Goal: Find specific page/section

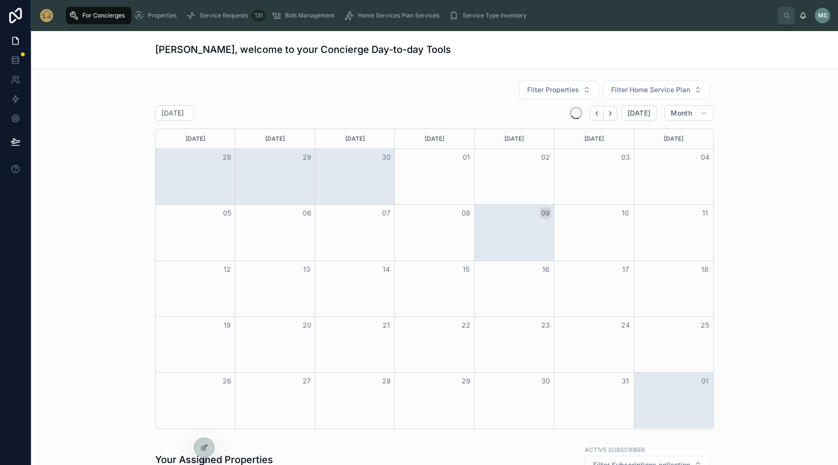
click at [0, 0] on icon at bounding box center [0, 0] width 0 height 0
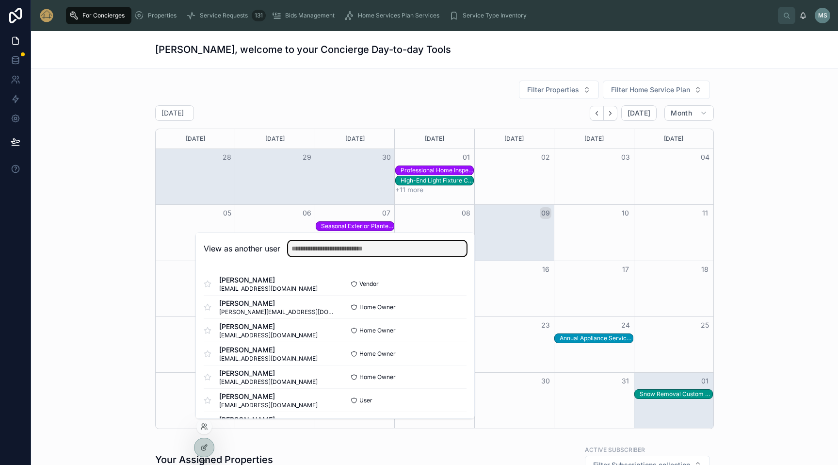
click at [389, 248] on input "text" at bounding box center [377, 249] width 179 height 16
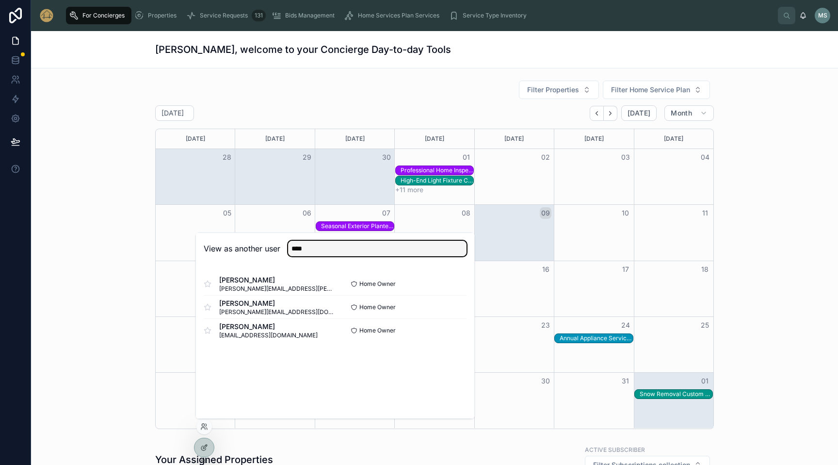
type input "****"
click at [0, 0] on button "Select" at bounding box center [0, 0] width 0 height 0
